Goal: Entertainment & Leisure: Consume media (video, audio)

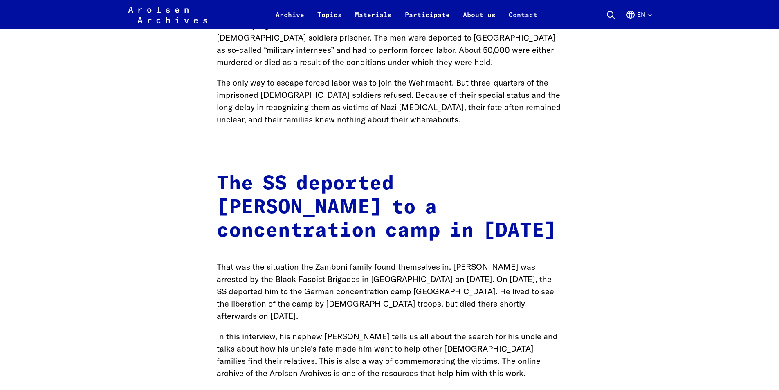
scroll to position [622, 0]
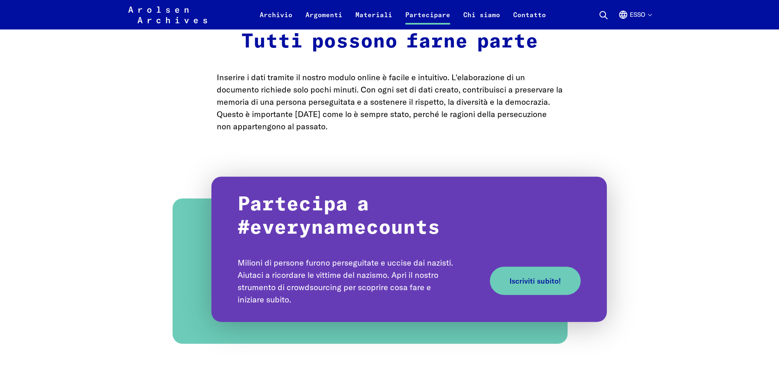
scroll to position [531, 0]
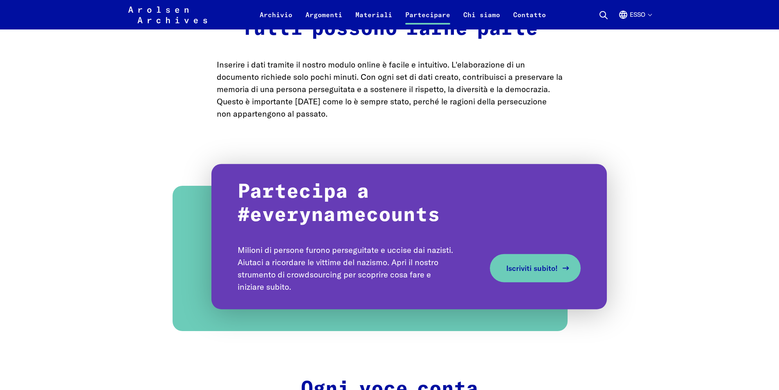
click at [522, 263] on font "Iscriviti subito!" at bounding box center [532, 267] width 52 height 9
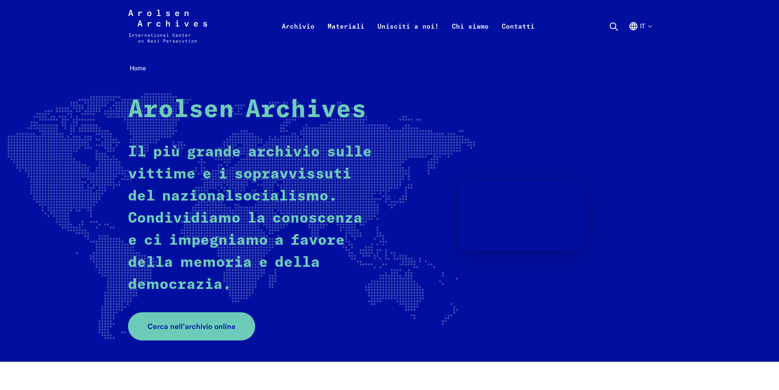
click at [652, 28] on div "Arolsen Archives - Centro internazionale sulle persecuzioni naziste | Torna all…" at bounding box center [389, 26] width 779 height 52
click at [688, 8] on div "Arolsen Archives - Centro internazionale sulle persecuzioni naziste | Torna all…" at bounding box center [389, 26] width 779 height 52
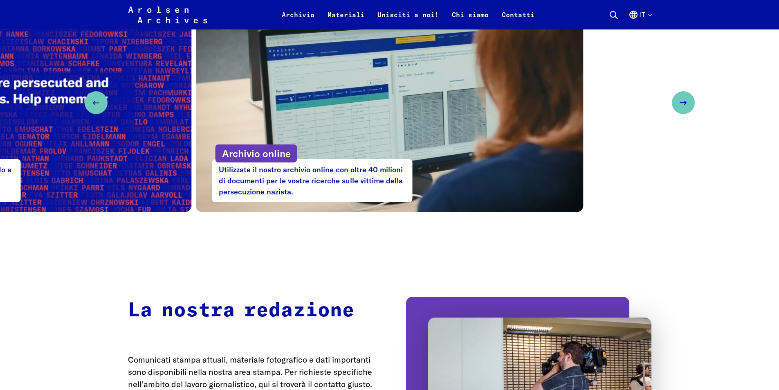
scroll to position [491, 0]
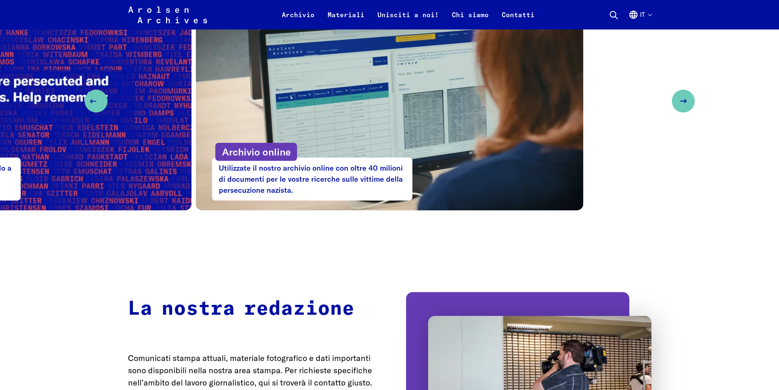
click at [99, 98] on button "Previous slide" at bounding box center [96, 101] width 23 height 23
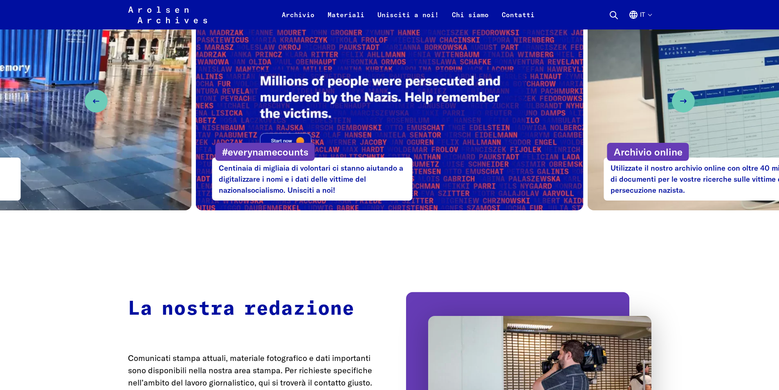
click at [291, 128] on video "3 / 3" at bounding box center [390, 101] width 388 height 218
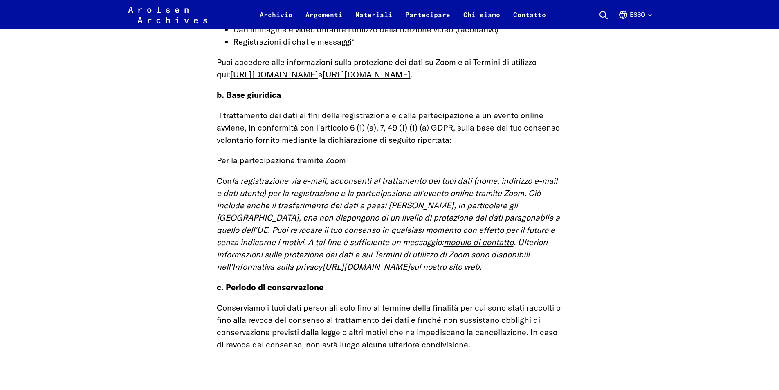
scroll to position [8463, 0]
